Goal: Find specific page/section: Find specific page/section

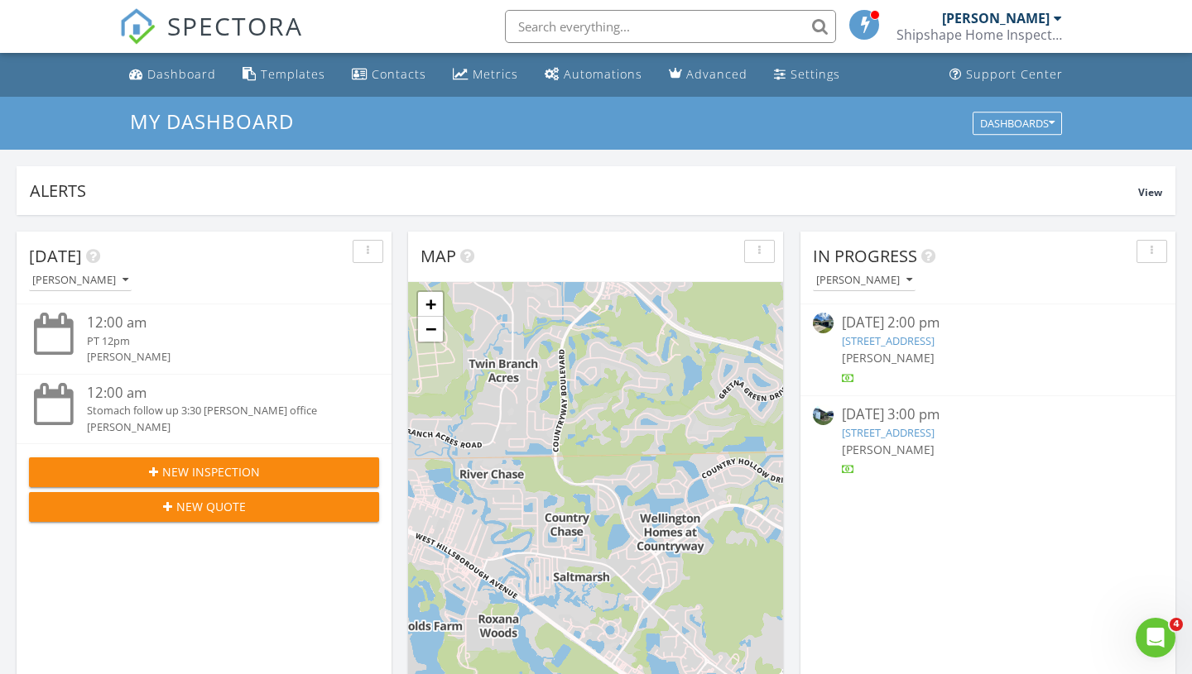
scroll to position [8, 8]
click at [562, 34] on input "text" at bounding box center [670, 26] width 331 height 33
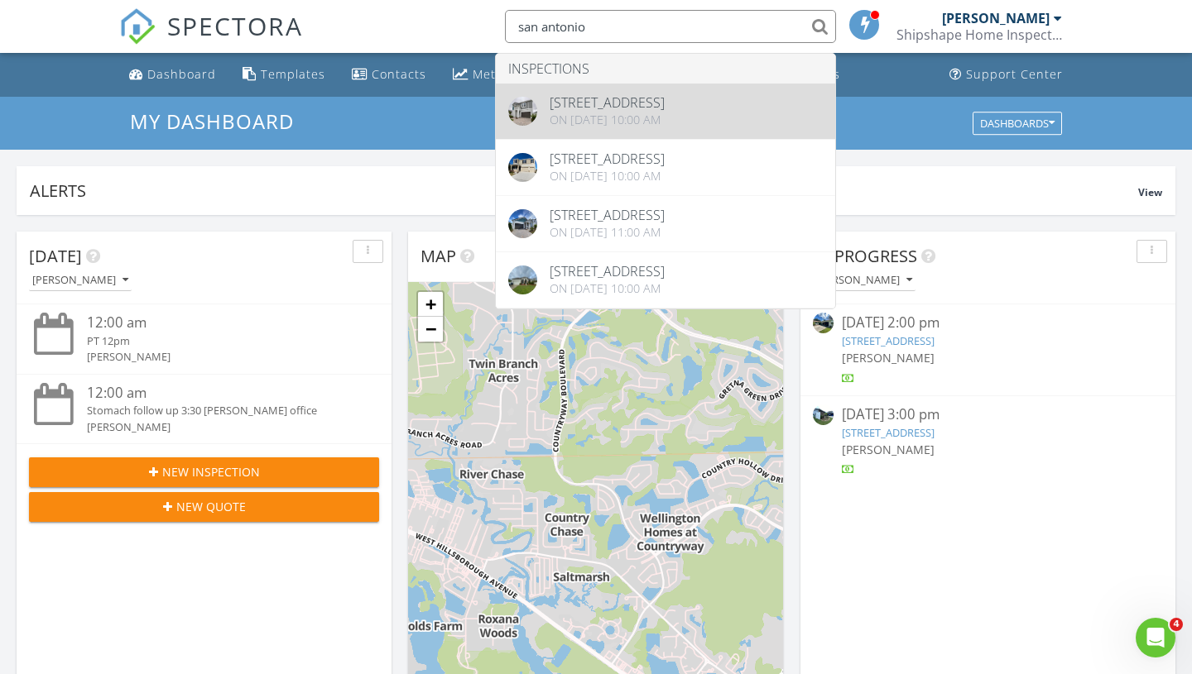
type input "san antonio"
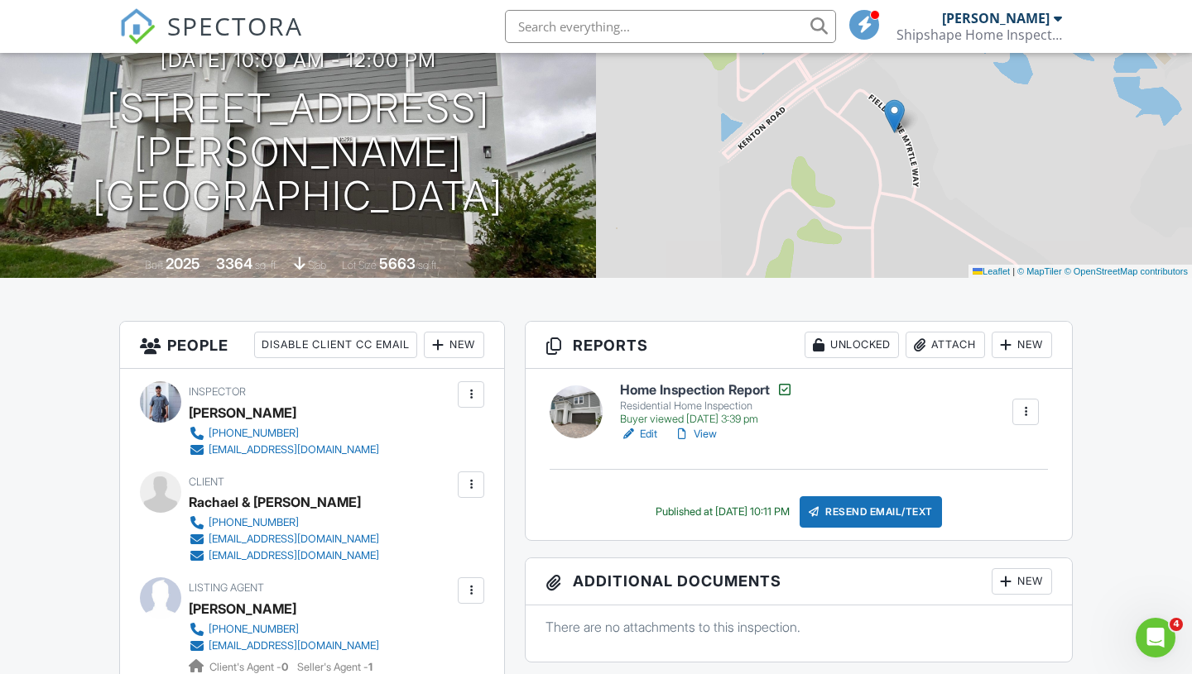
scroll to position [156, 0]
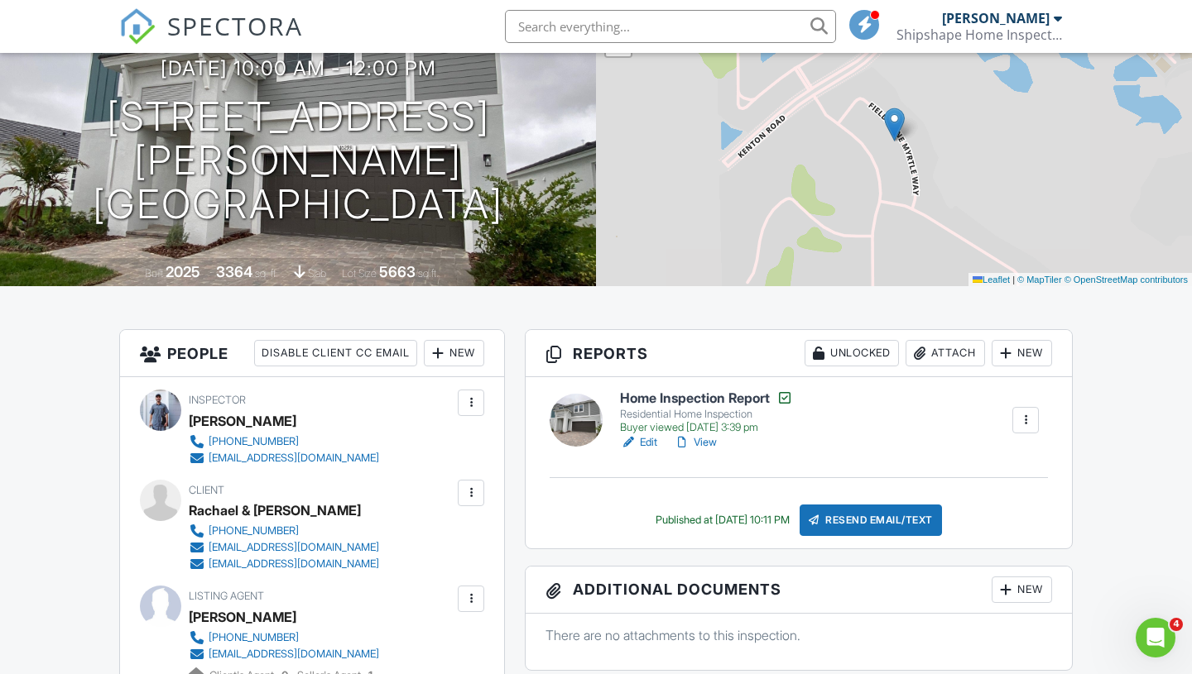
click at [568, 33] on input "text" at bounding box center [670, 26] width 331 height 33
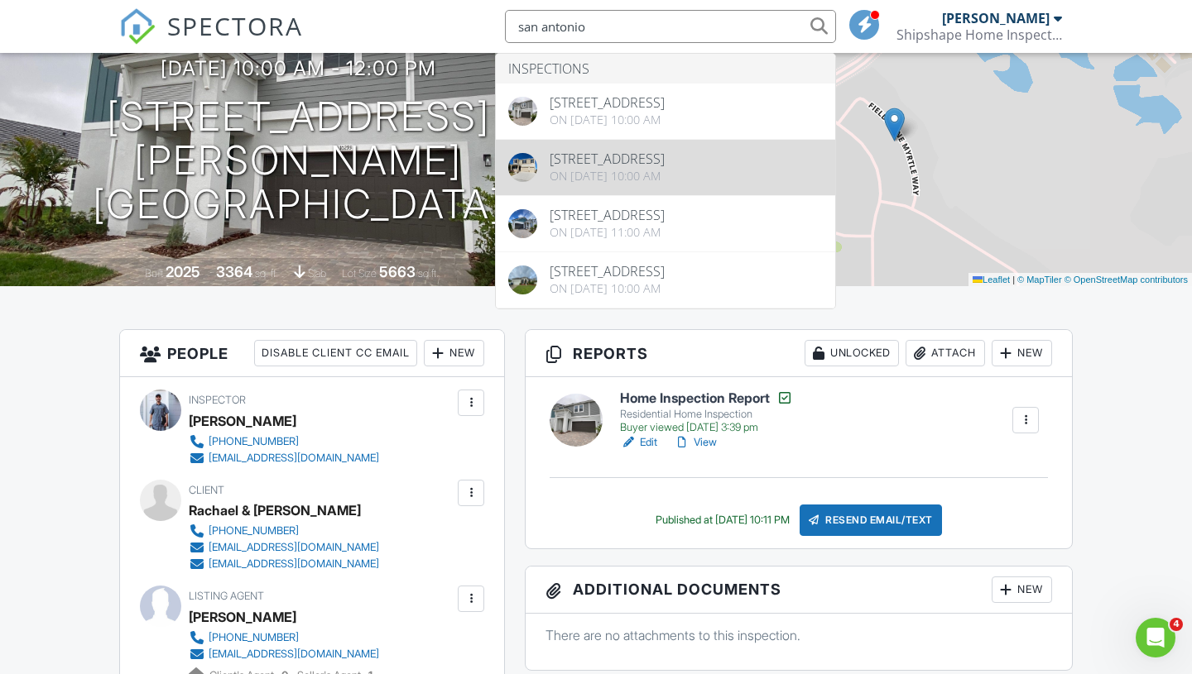
type input "san antonio"
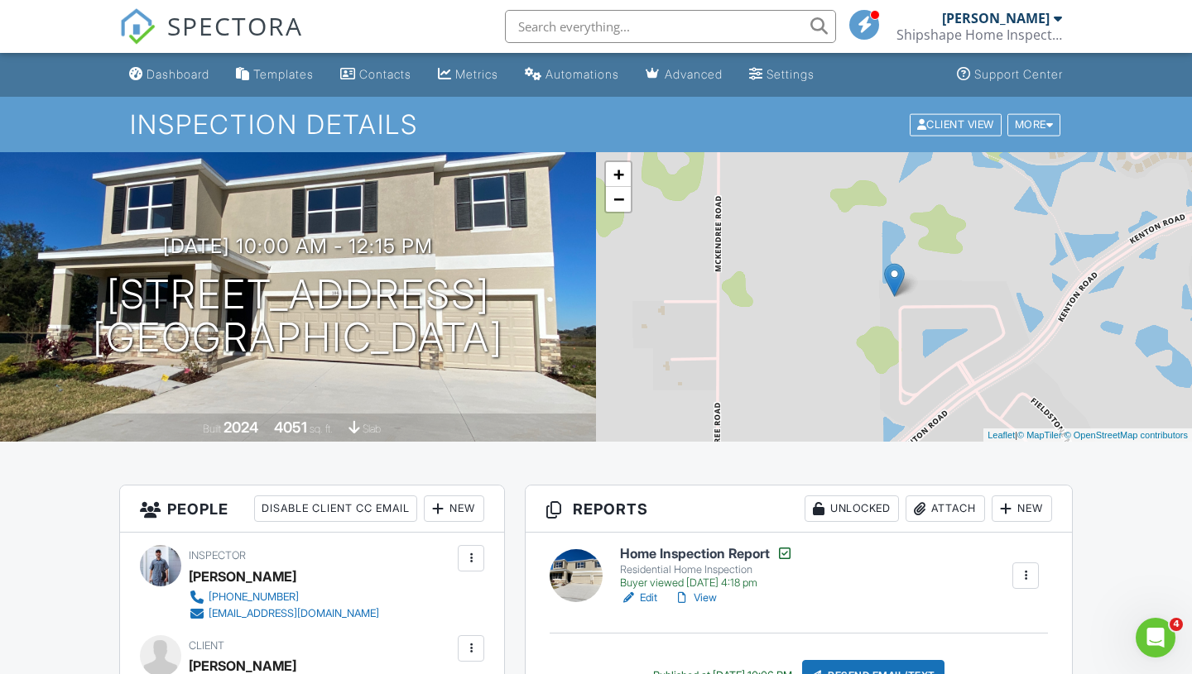
click at [571, 25] on input "text" at bounding box center [670, 26] width 331 height 33
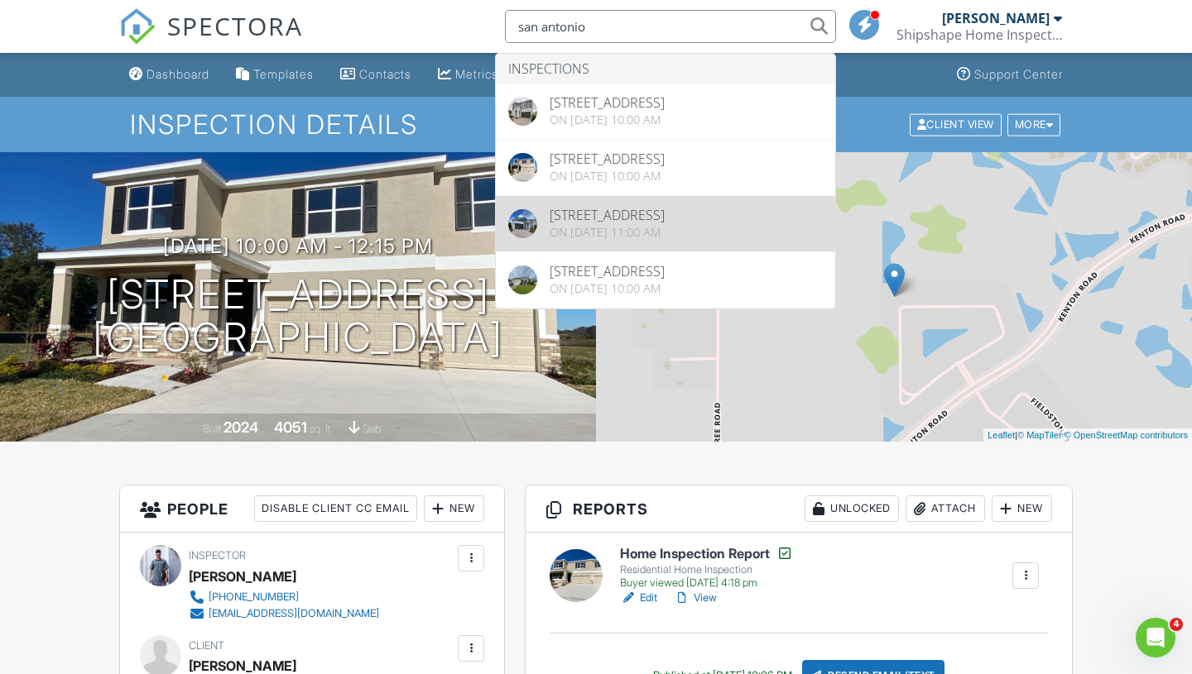
type input "san antonio"
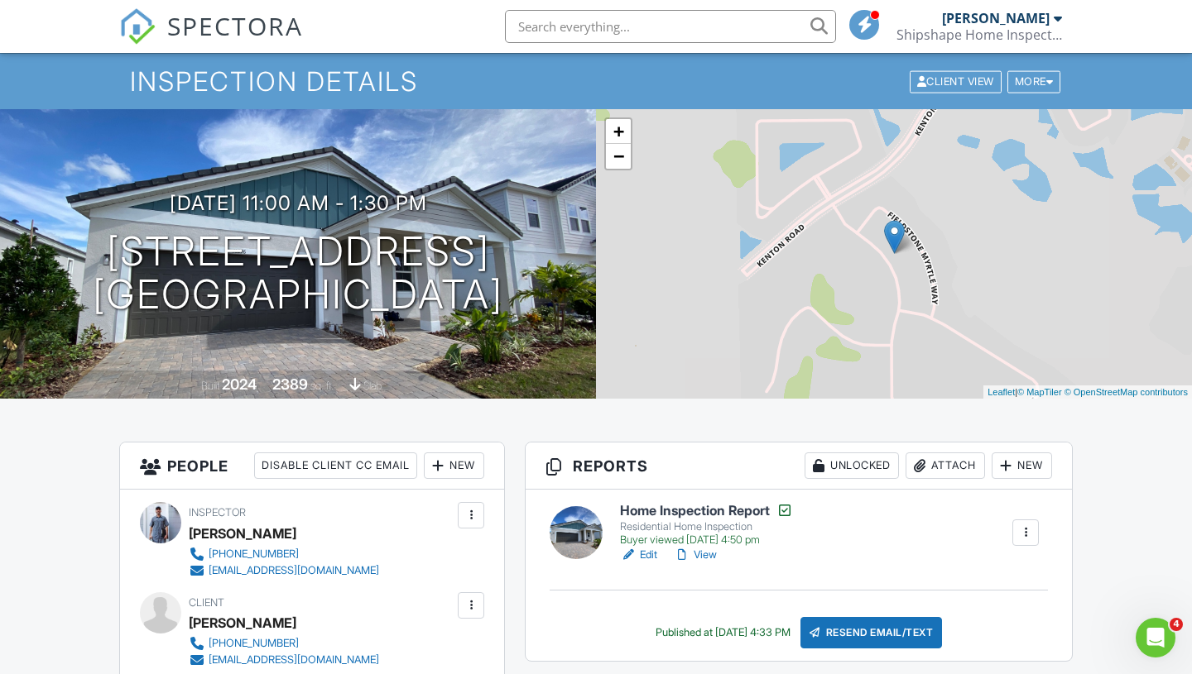
scroll to position [38, 0]
